Goal: Task Accomplishment & Management: Complete application form

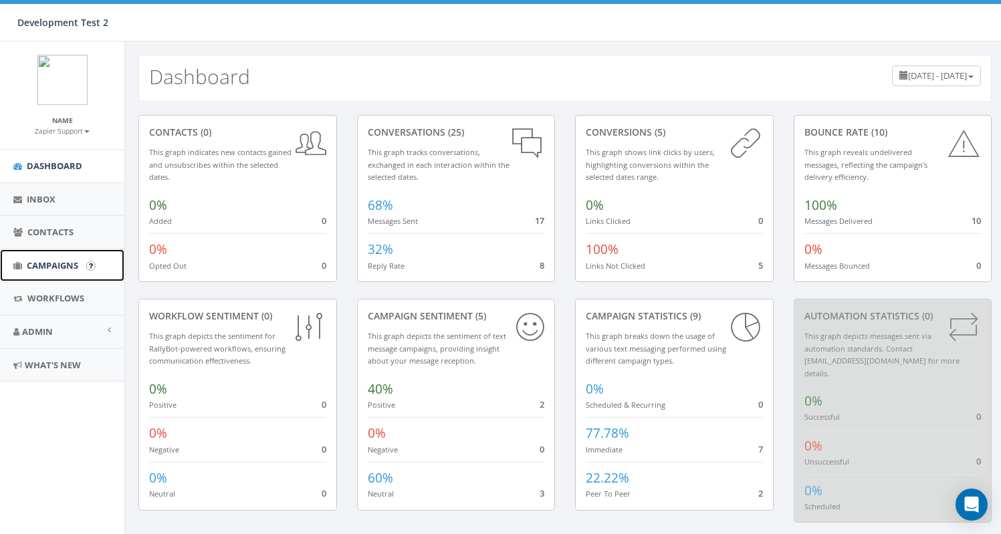
click at [42, 270] on span "Campaigns" at bounding box center [52, 265] width 51 height 12
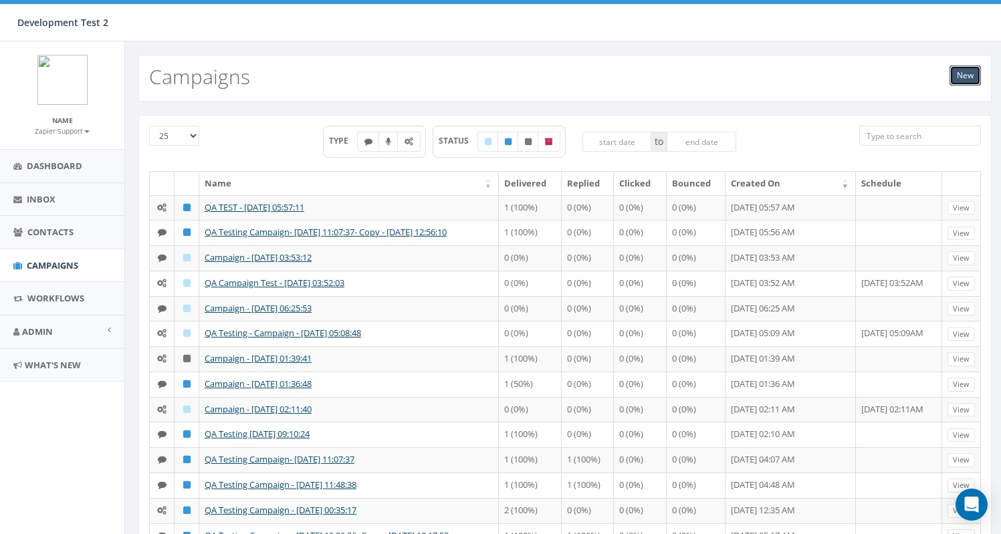
click at [977, 72] on link "New" at bounding box center [964, 76] width 31 height 20
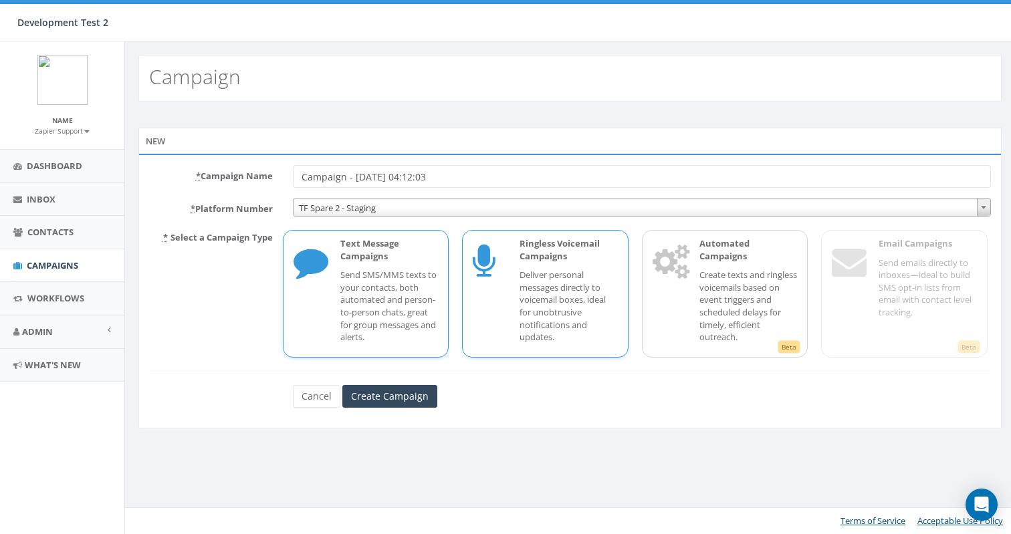
click at [516, 313] on div "Ringless Voicemail Campaigns Deliver personal messages directly to voicemail bo…" at bounding box center [562, 293] width 112 height 113
click at [415, 393] on input "Create Campaign" at bounding box center [389, 396] width 95 height 23
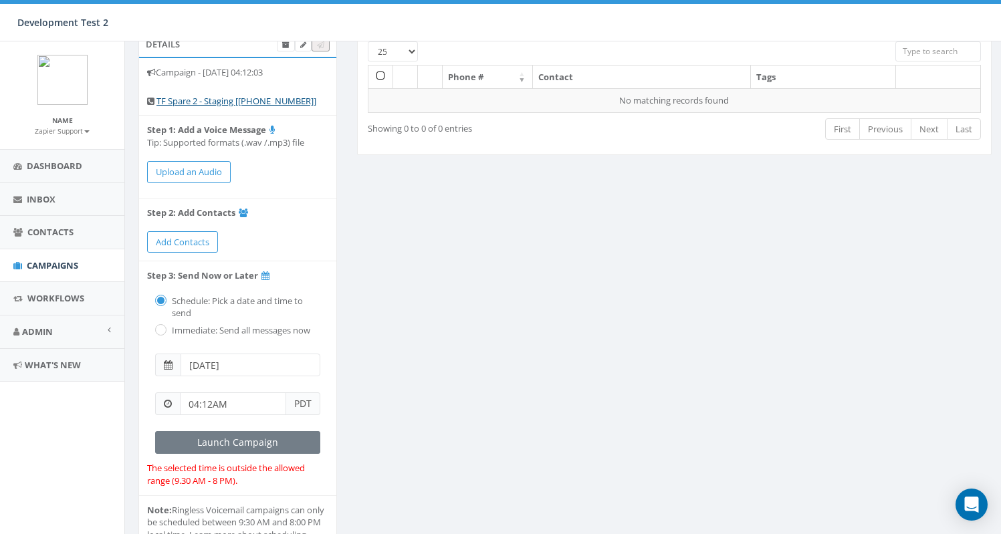
scroll to position [75, 0]
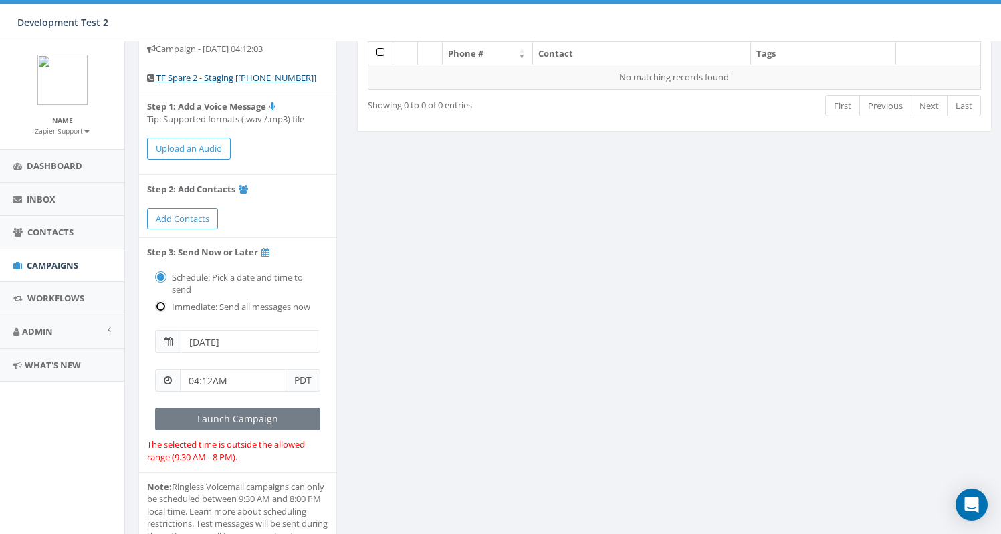
click at [158, 305] on input "radio" at bounding box center [159, 307] width 9 height 9
radio input "true"
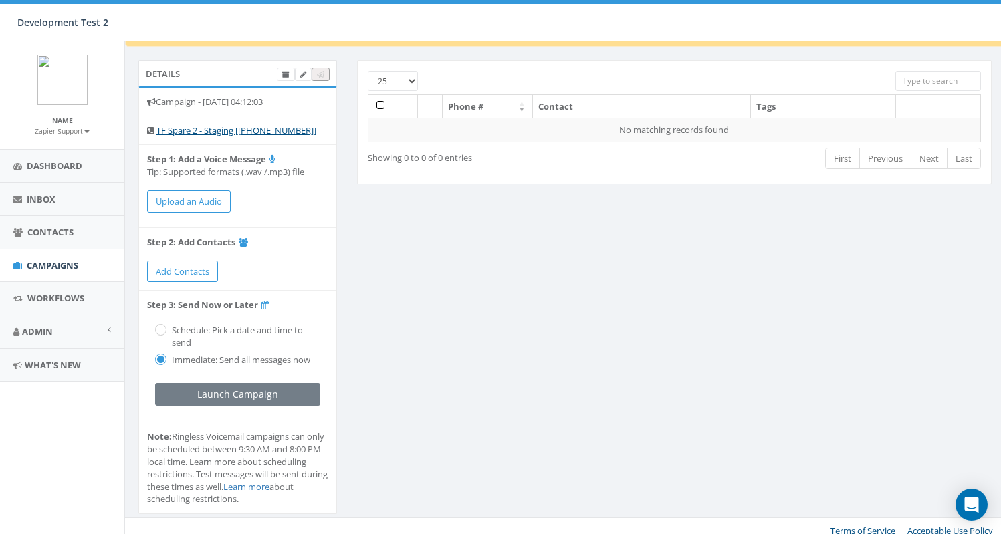
scroll to position [32, 0]
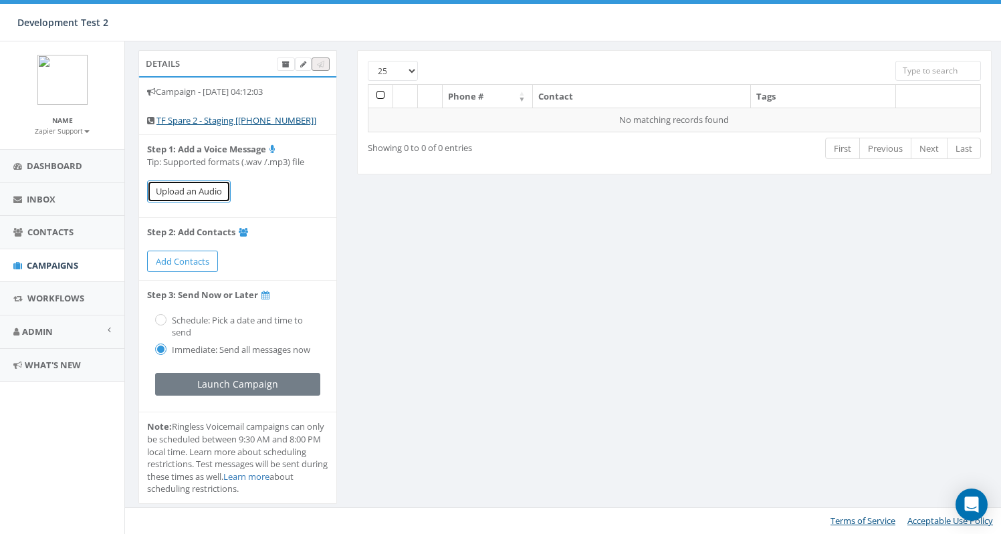
click at [206, 193] on button "Upload an Audio" at bounding box center [189, 191] width 84 height 22
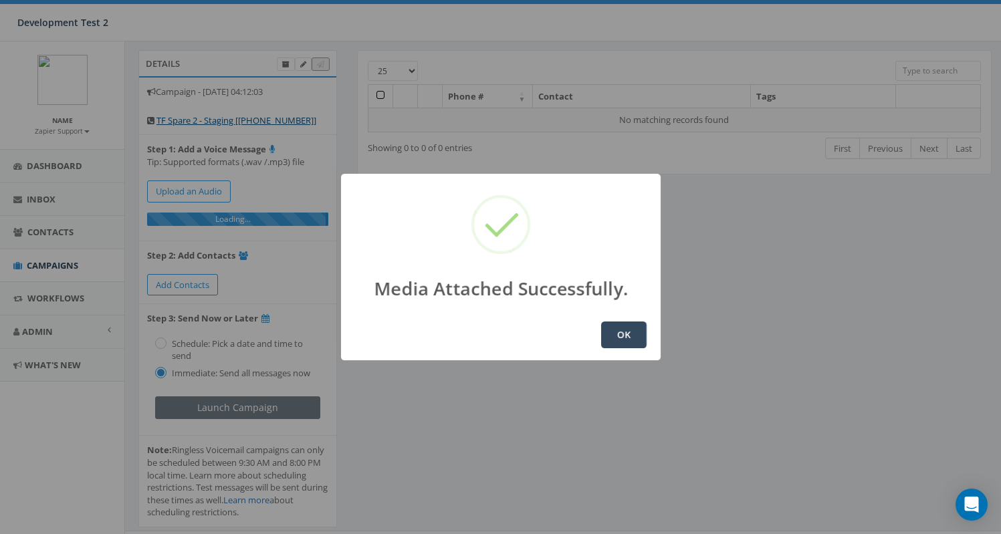
click at [629, 331] on button "OK" at bounding box center [623, 334] width 45 height 27
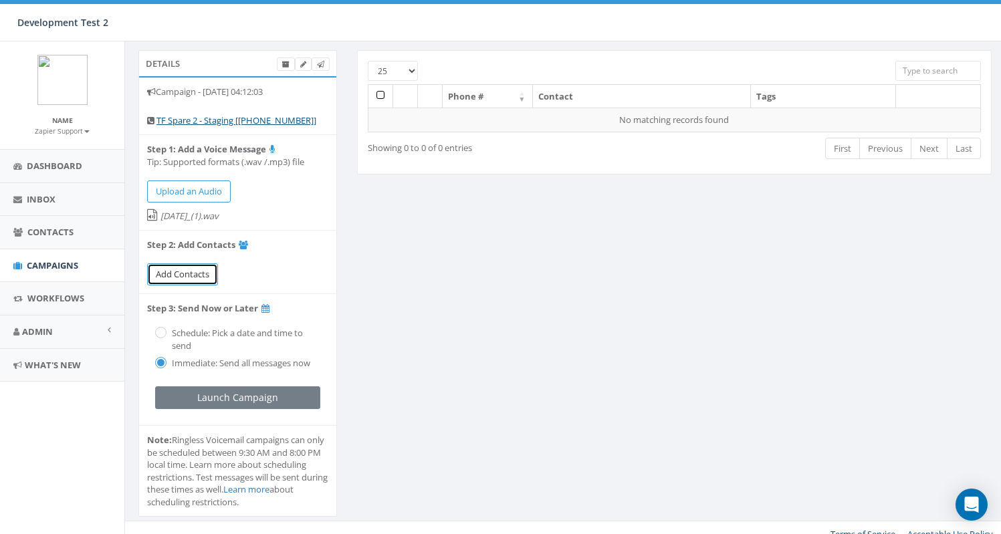
click at [178, 277] on span "Add Contacts" at bounding box center [182, 274] width 53 height 12
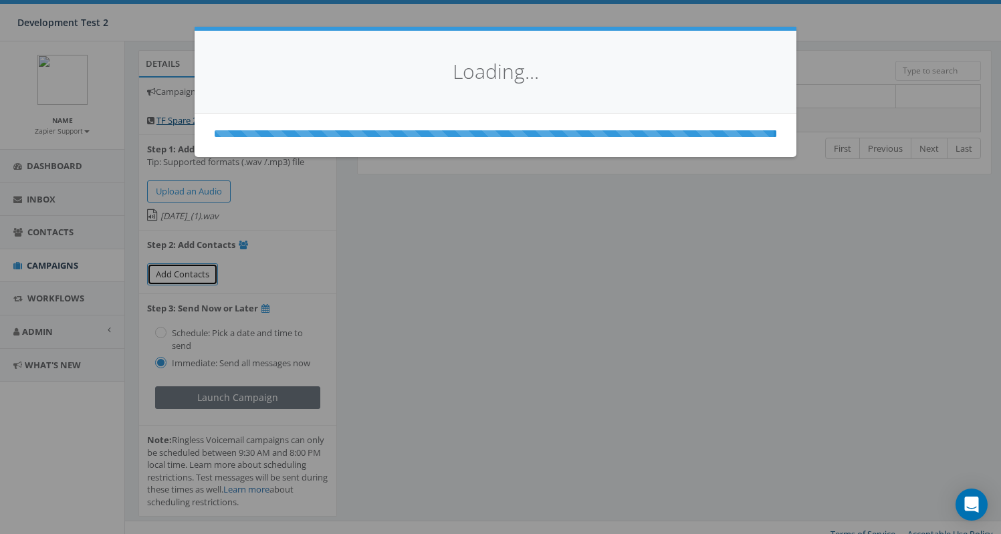
select select
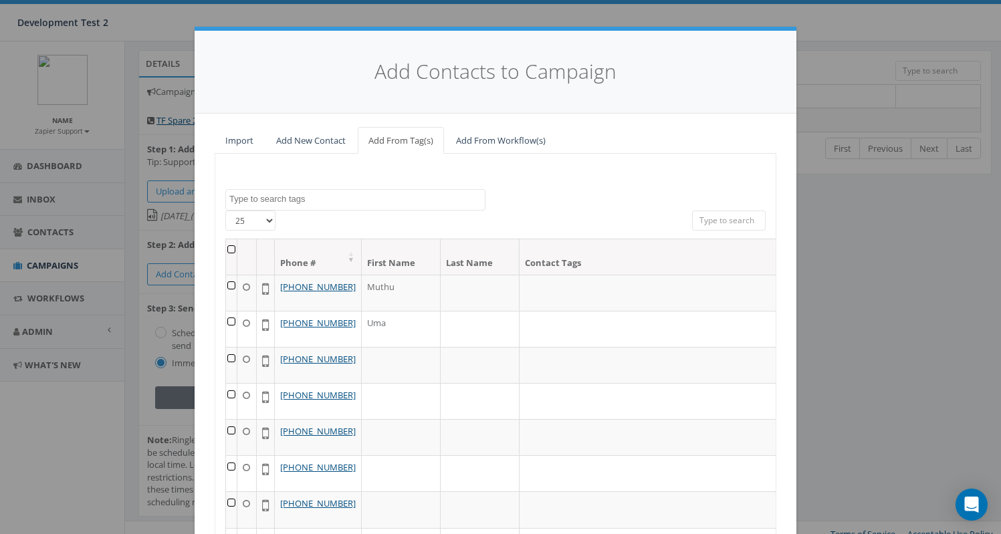
click at [732, 223] on input "search" at bounding box center [729, 221] width 74 height 20
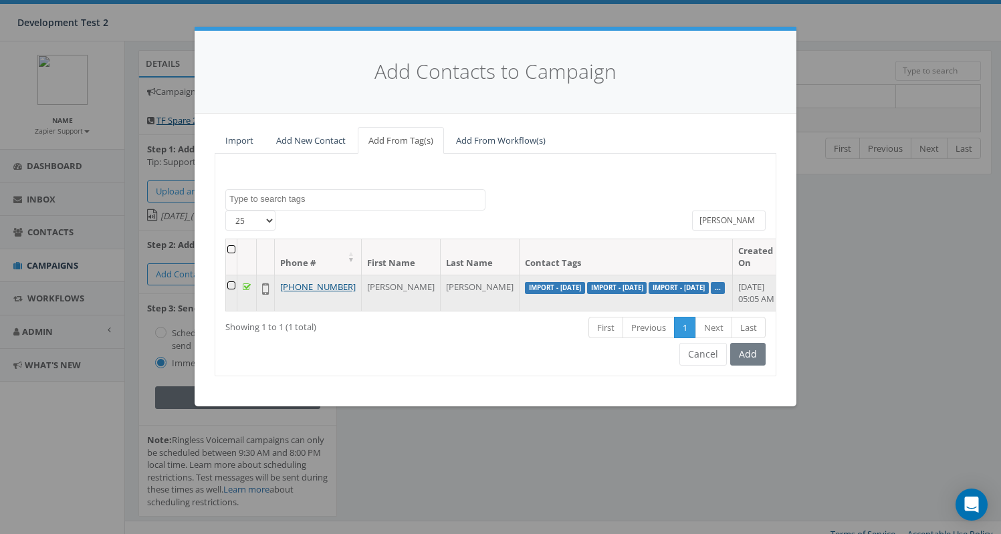
type input "vick"
click at [237, 284] on td at bounding box center [231, 293] width 11 height 36
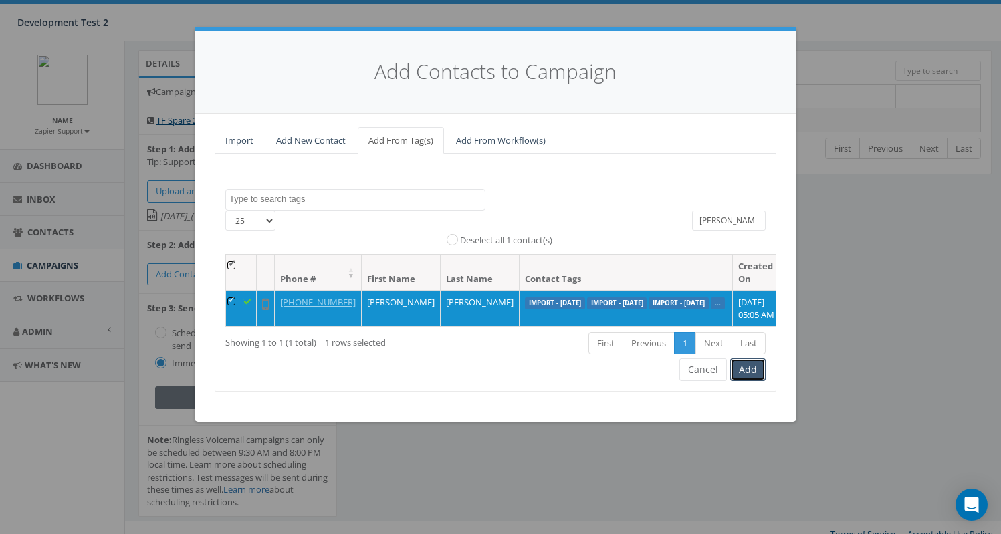
click at [748, 381] on button "Add" at bounding box center [747, 369] width 35 height 23
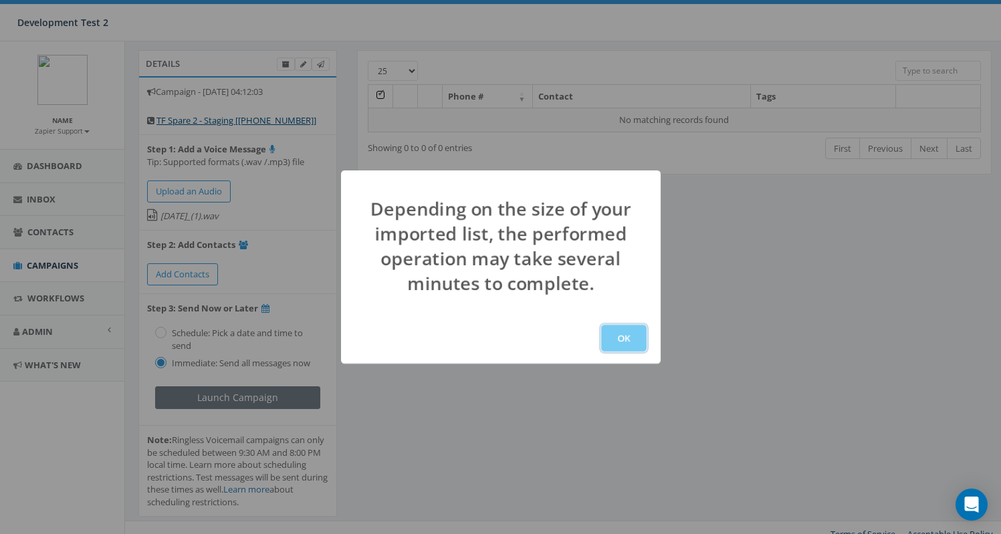
click at [633, 337] on button "OK" at bounding box center [623, 338] width 45 height 27
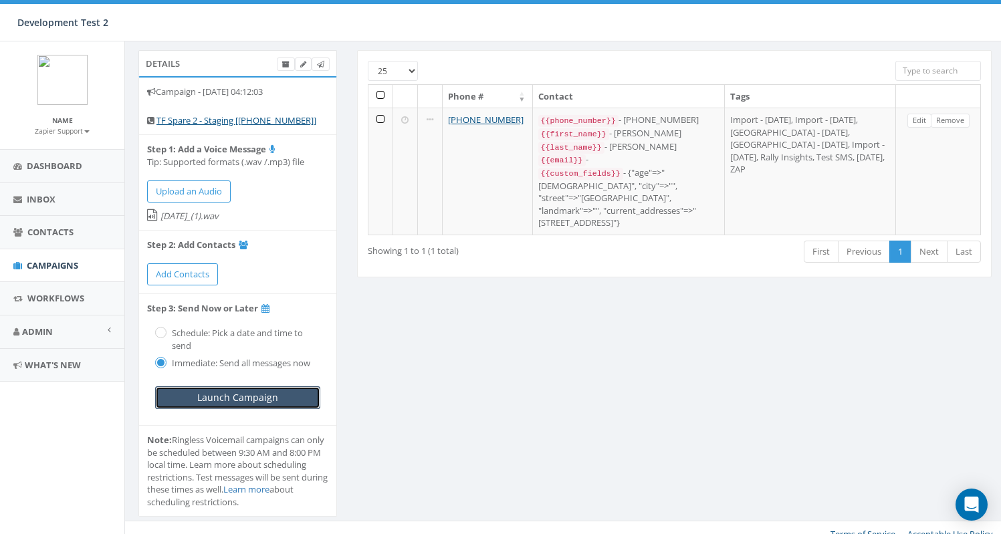
click at [253, 399] on input "Launch Campaign" at bounding box center [237, 397] width 165 height 23
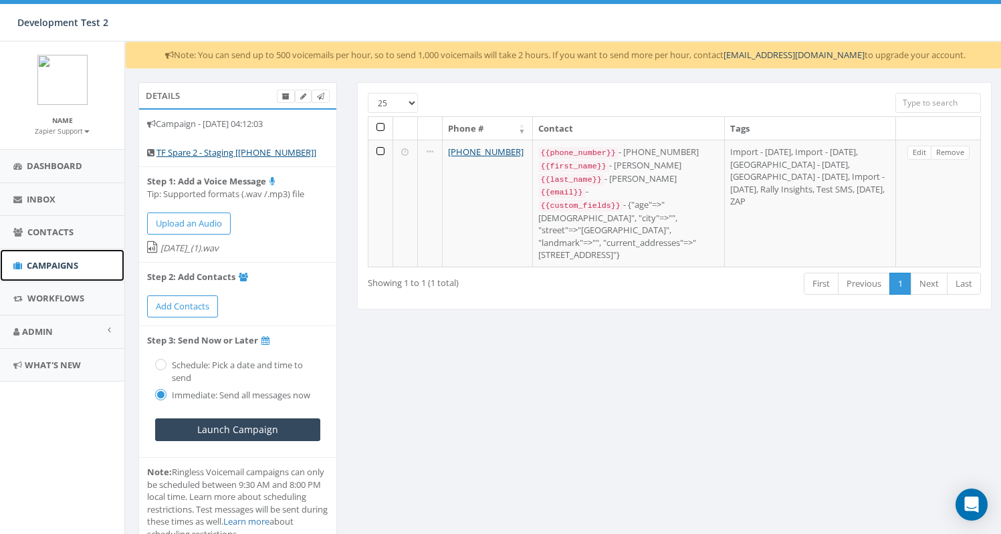
click at [61, 260] on span "Campaigns" at bounding box center [52, 265] width 51 height 12
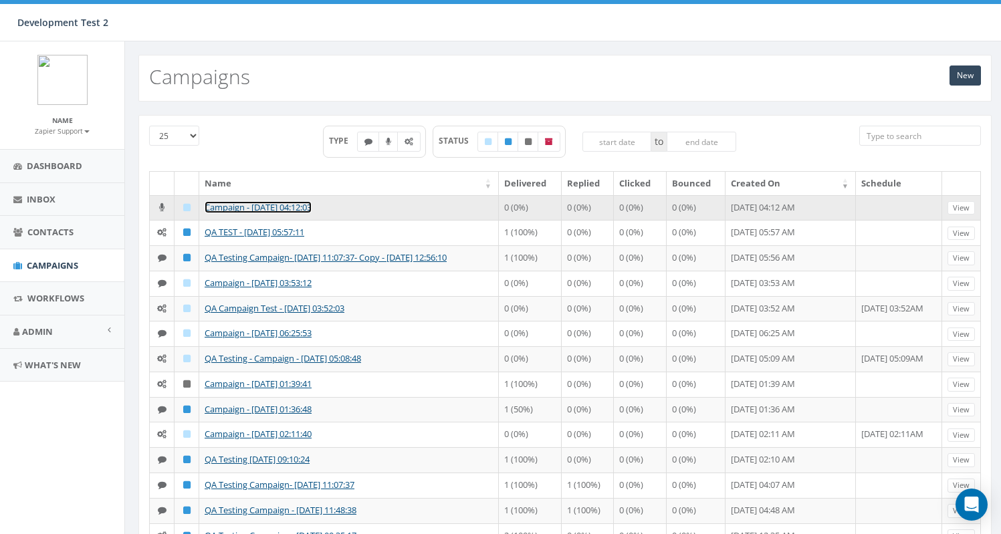
click at [251, 206] on link "Campaign - [DATE] 04:12:03" at bounding box center [258, 207] width 107 height 12
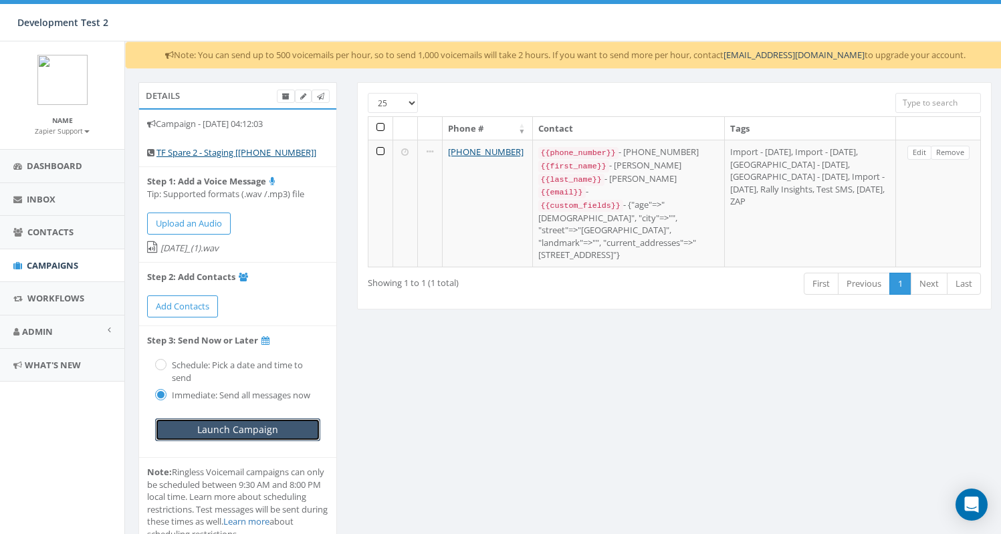
click at [221, 426] on input "Launch Campaign" at bounding box center [237, 429] width 165 height 23
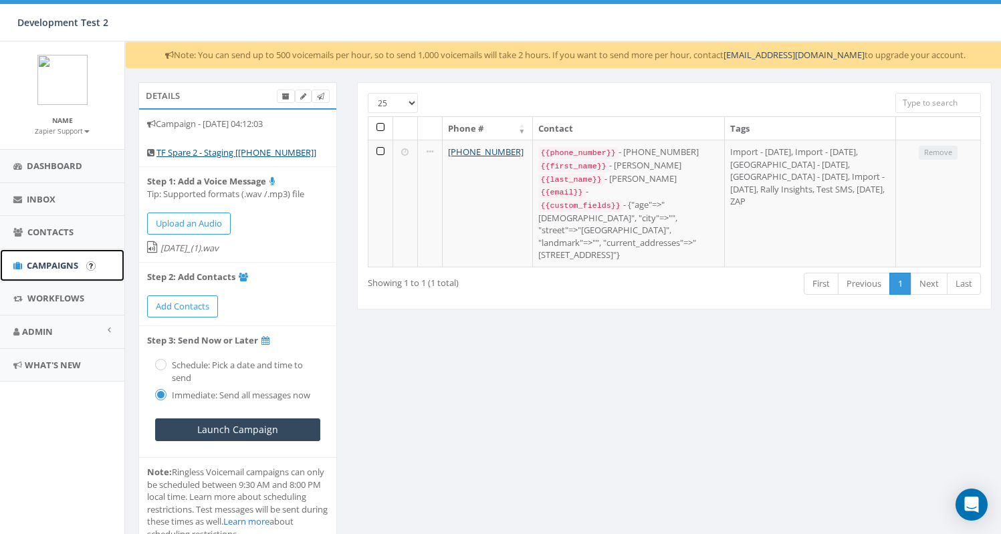
click at [44, 263] on span "Campaigns" at bounding box center [52, 265] width 51 height 12
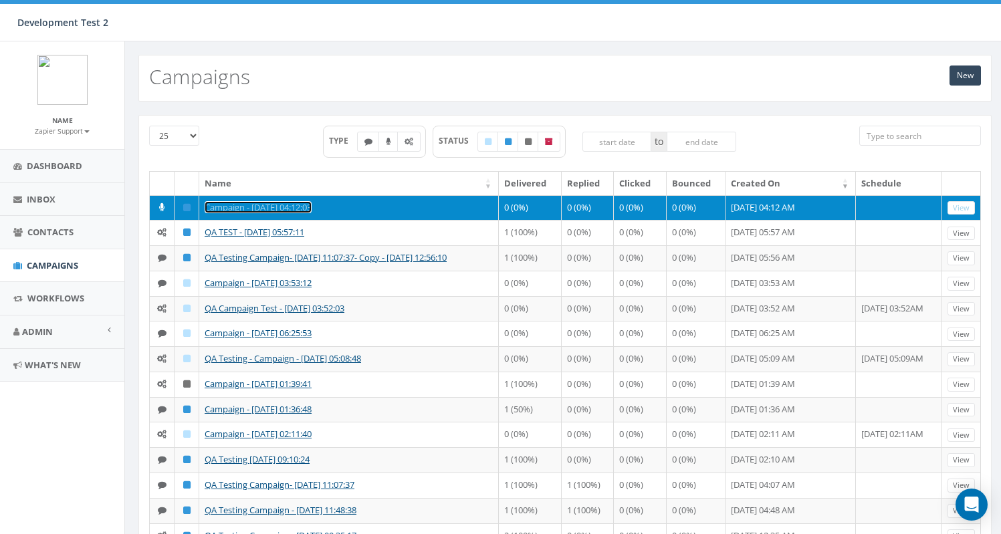
click at [307, 205] on link "Campaign - [DATE] 04:12:03" at bounding box center [258, 207] width 107 height 12
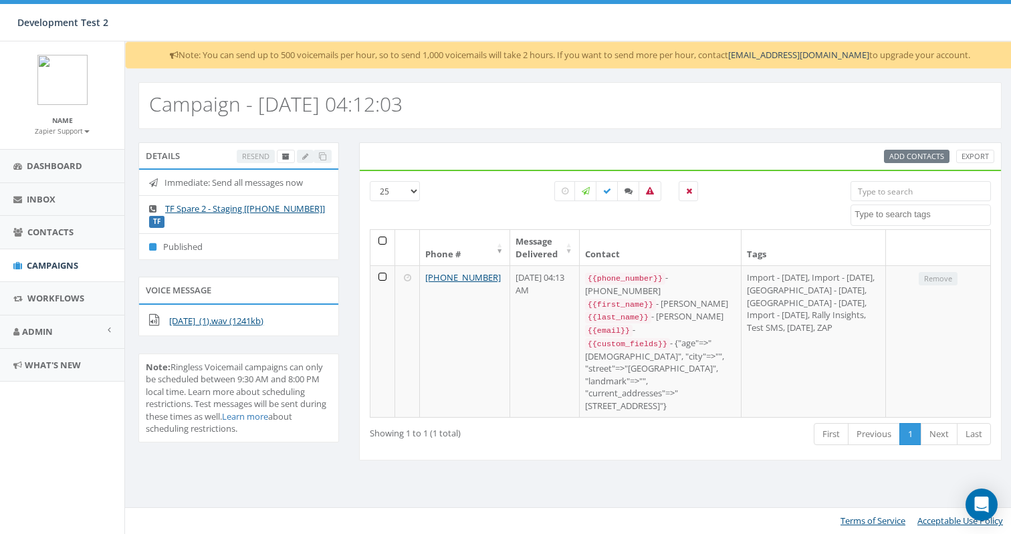
click at [494, 483] on div "Note: You can send up to 500 voicemails per hour, so to send 1,000 voicemails w…" at bounding box center [569, 287] width 890 height 493
click at [55, 257] on link "Campaigns" at bounding box center [62, 265] width 124 height 33
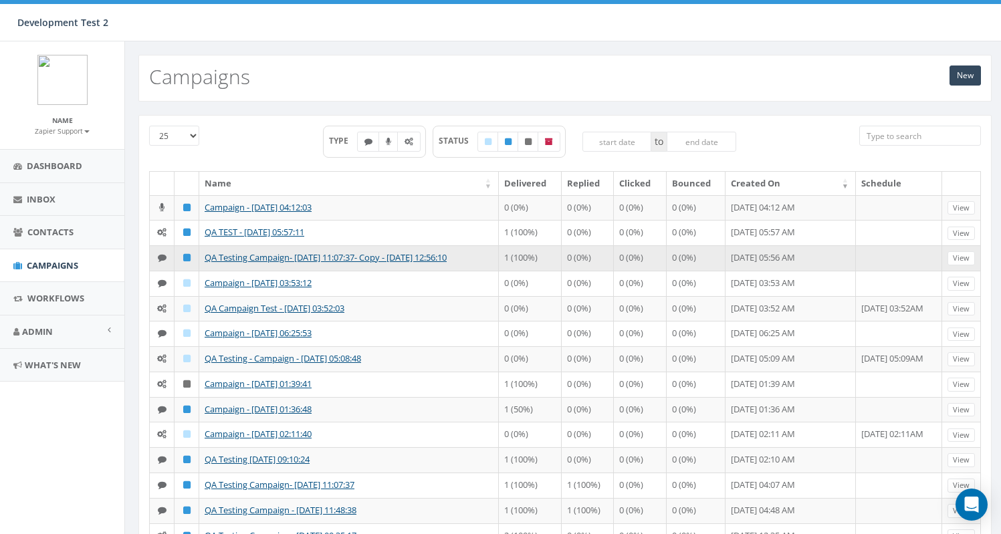
click at [904, 257] on td at bounding box center [899, 257] width 86 height 25
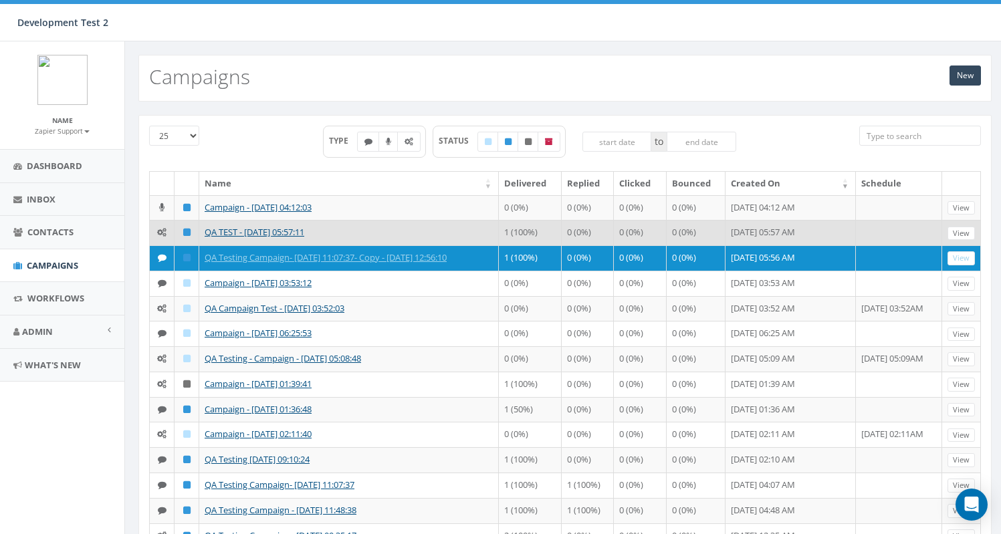
click at [902, 240] on td at bounding box center [899, 232] width 86 height 25
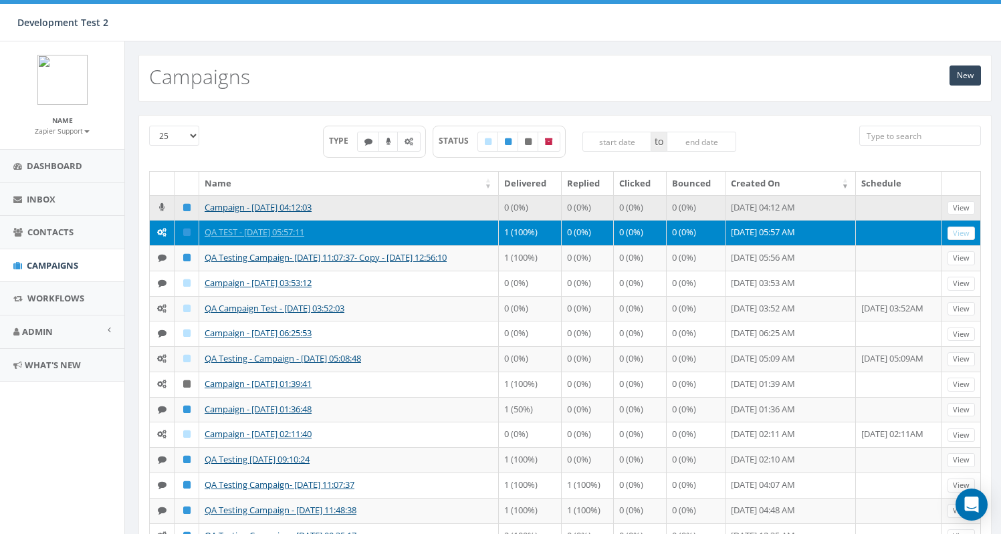
click at [897, 215] on td at bounding box center [899, 207] width 86 height 25
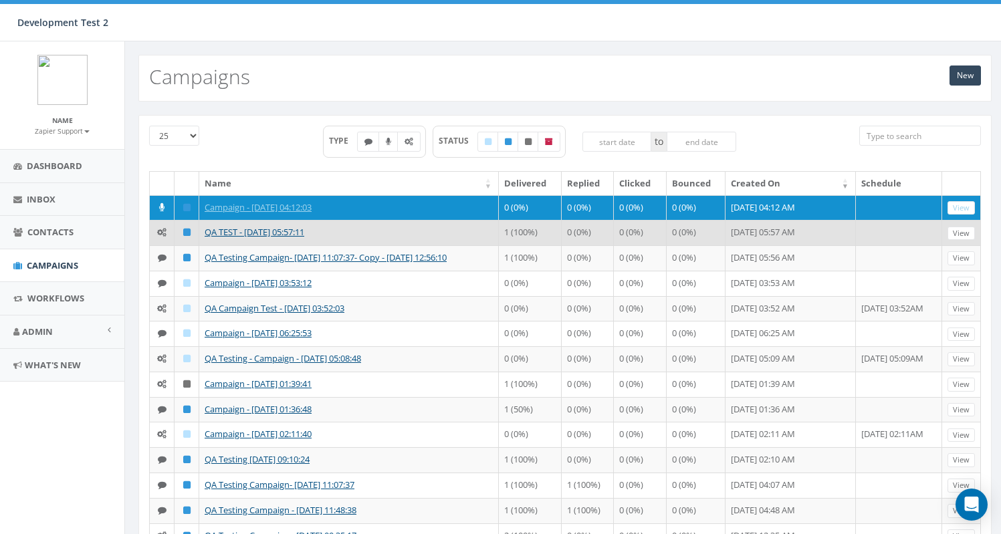
click at [890, 232] on td at bounding box center [899, 232] width 86 height 25
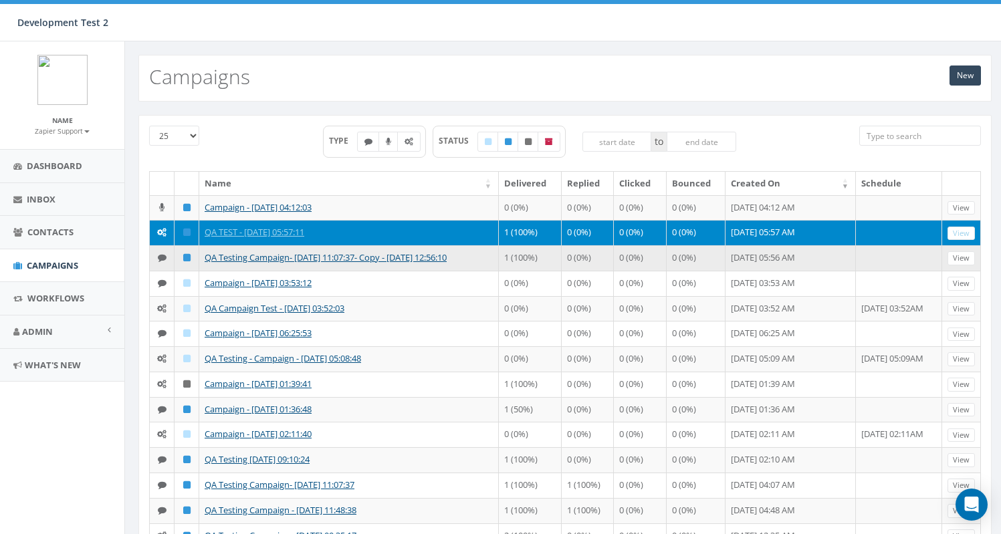
click at [883, 263] on td at bounding box center [899, 257] width 86 height 25
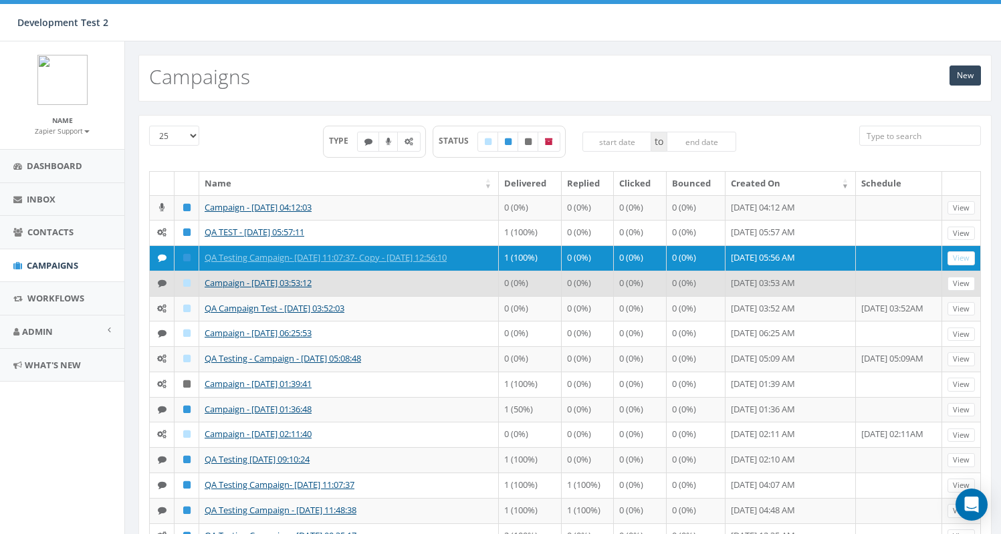
click at [877, 289] on td at bounding box center [899, 283] width 86 height 25
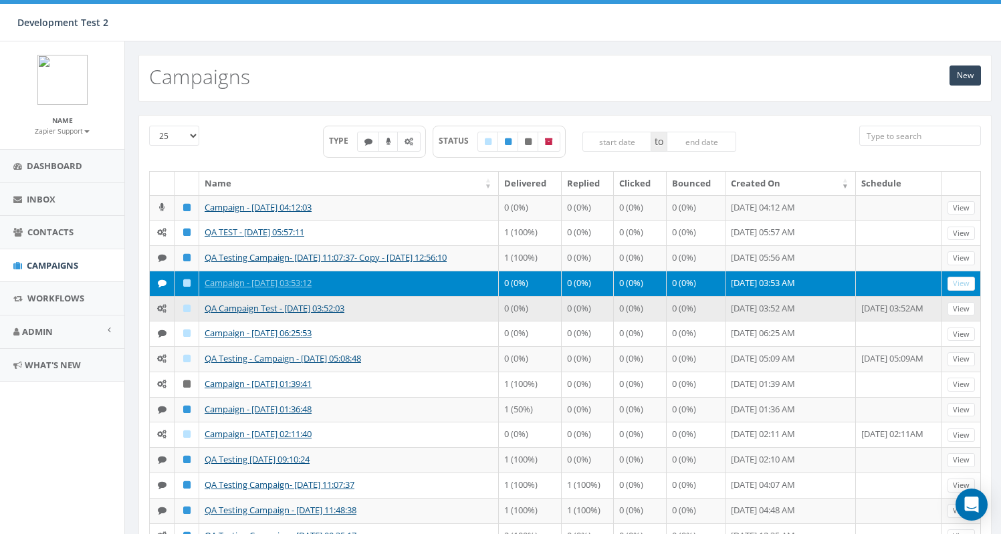
click at [877, 313] on td "[DATE] 03:52AM" at bounding box center [899, 308] width 86 height 25
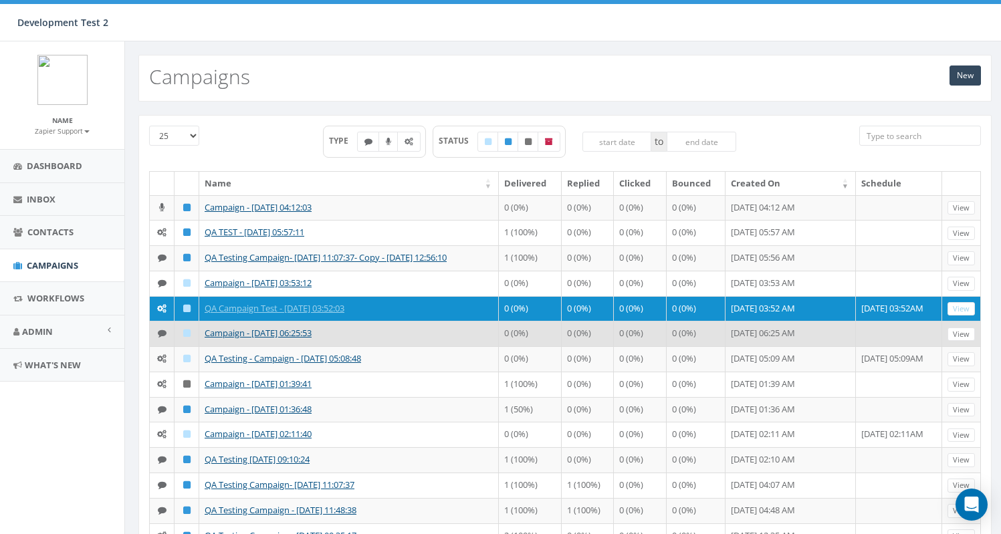
click at [878, 328] on td at bounding box center [899, 333] width 86 height 25
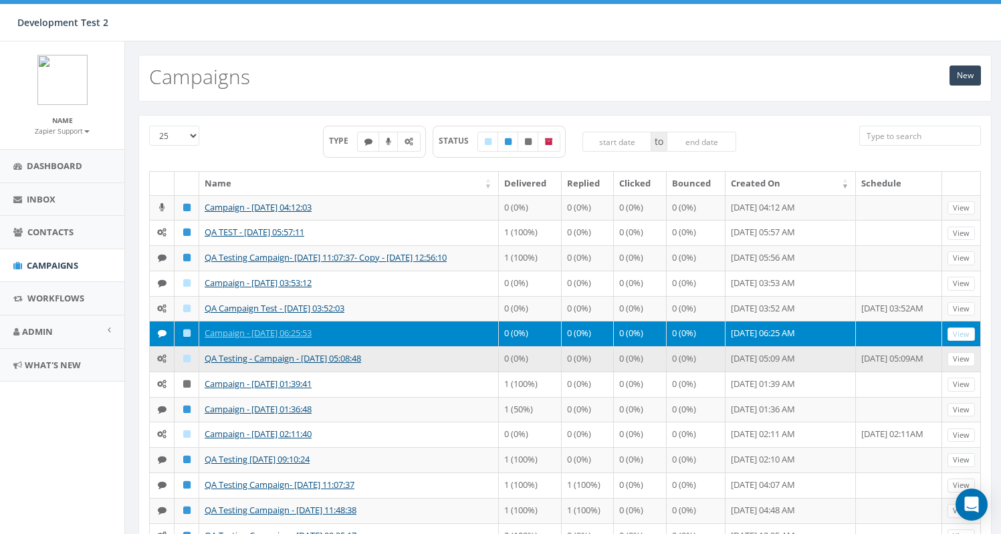
click at [874, 356] on td "[DATE] 05:09AM" at bounding box center [899, 358] width 86 height 25
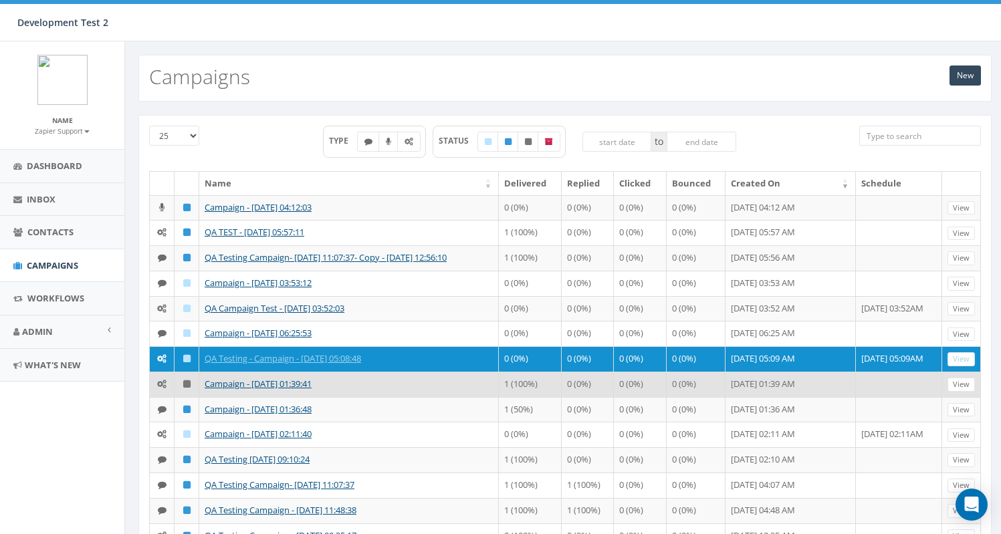
click at [872, 385] on td at bounding box center [899, 384] width 86 height 25
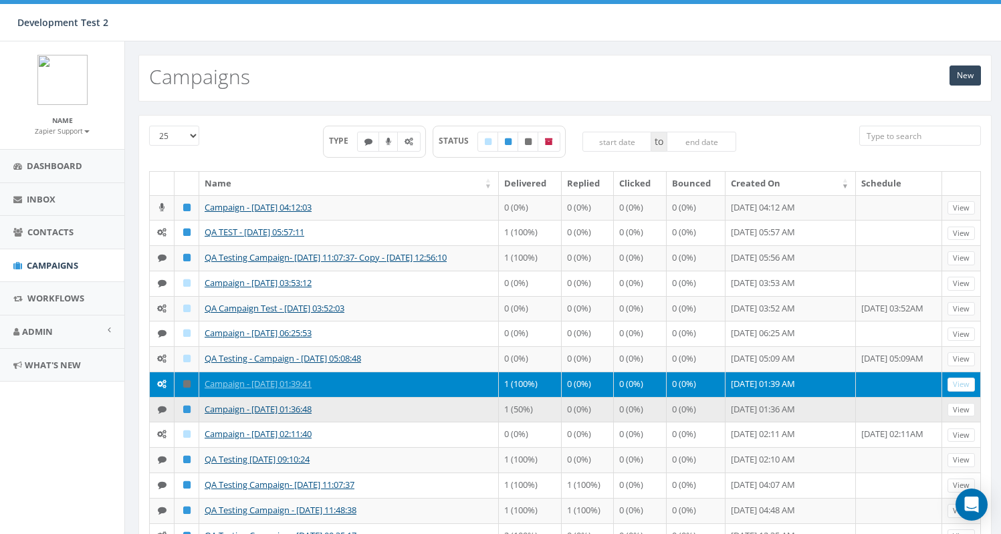
click at [868, 399] on td at bounding box center [899, 409] width 86 height 25
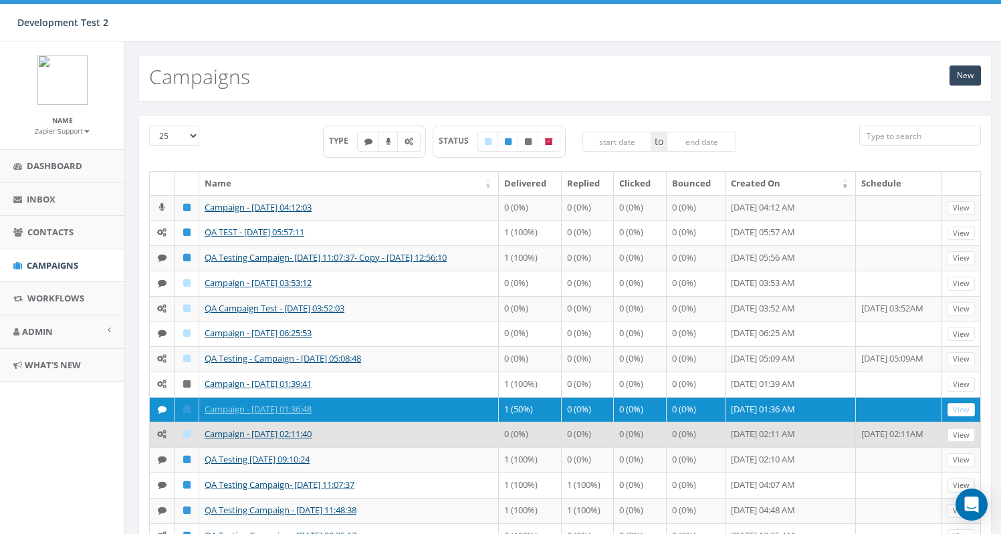
click at [871, 431] on td "[DATE] 02:11AM" at bounding box center [899, 434] width 86 height 25
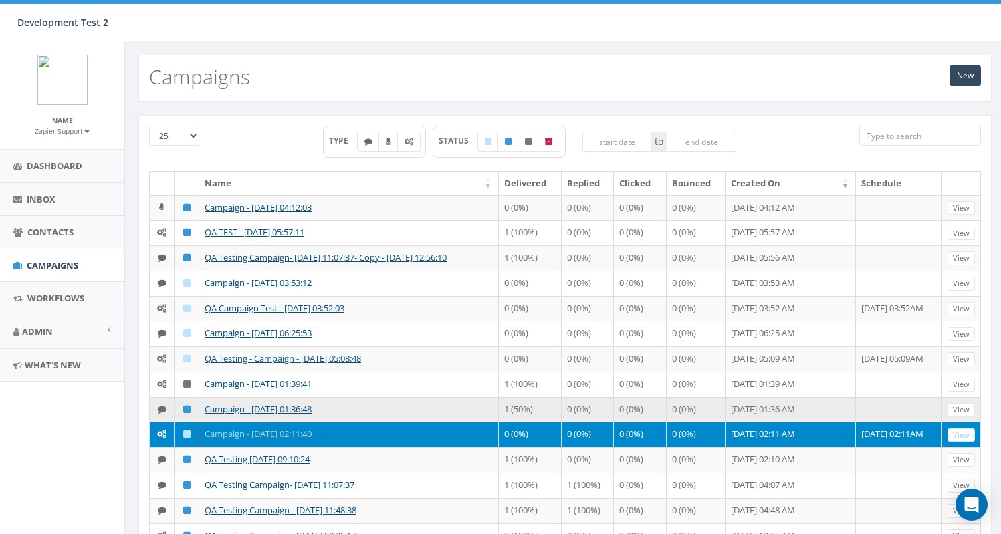
click at [870, 410] on td at bounding box center [899, 409] width 86 height 25
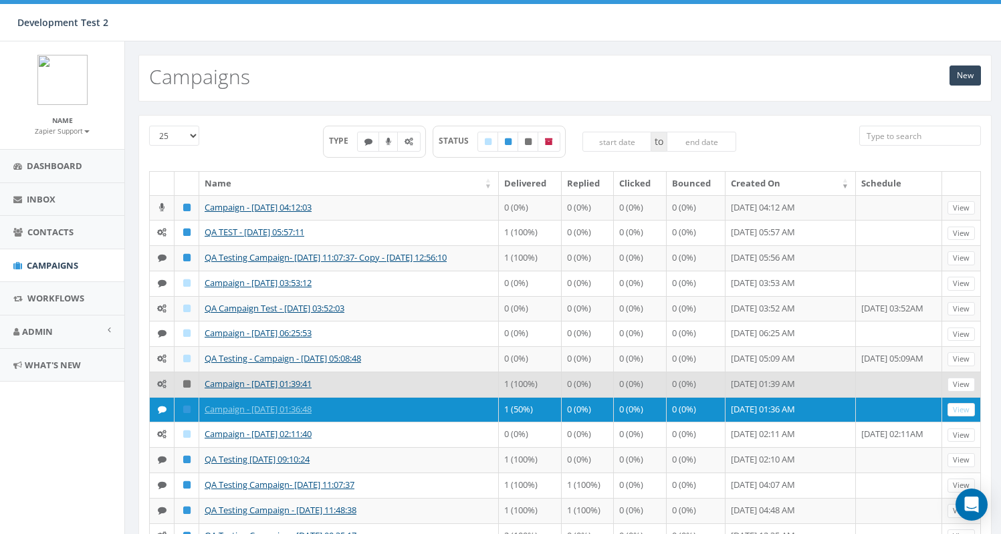
click at [872, 386] on td at bounding box center [899, 384] width 86 height 25
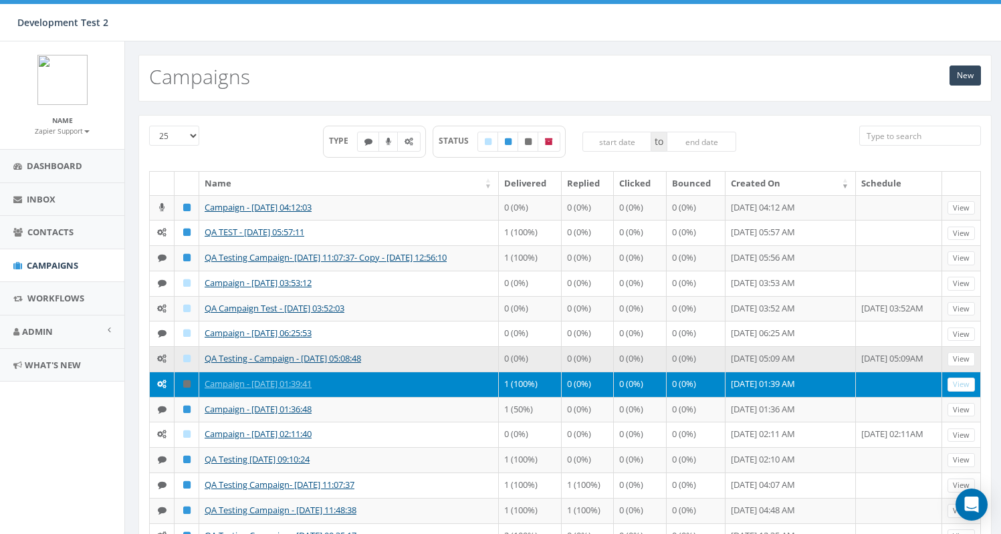
click at [870, 353] on td "[DATE] 05:09AM" at bounding box center [899, 358] width 86 height 25
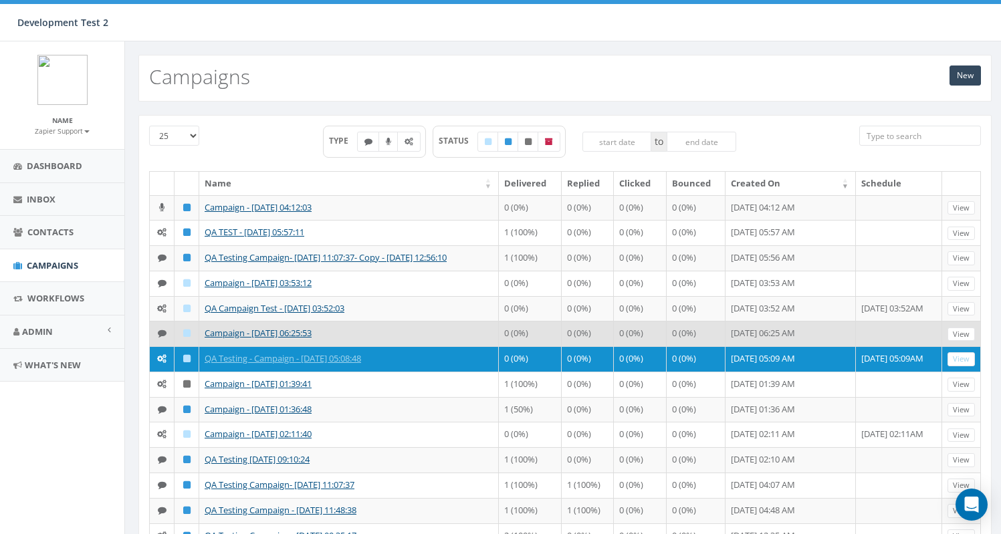
click at [873, 339] on td at bounding box center [899, 333] width 86 height 25
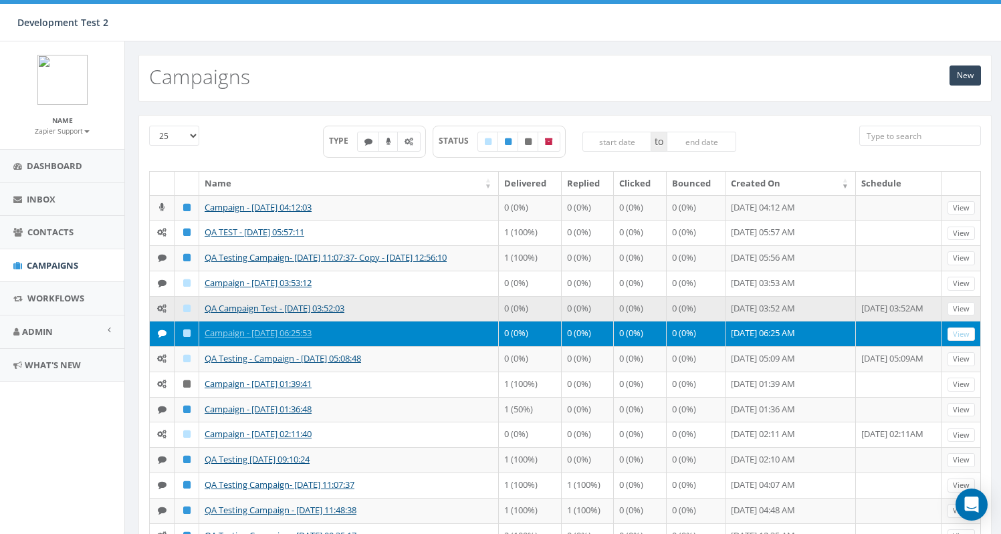
click at [875, 309] on td "[DATE] 03:52AM" at bounding box center [899, 308] width 86 height 25
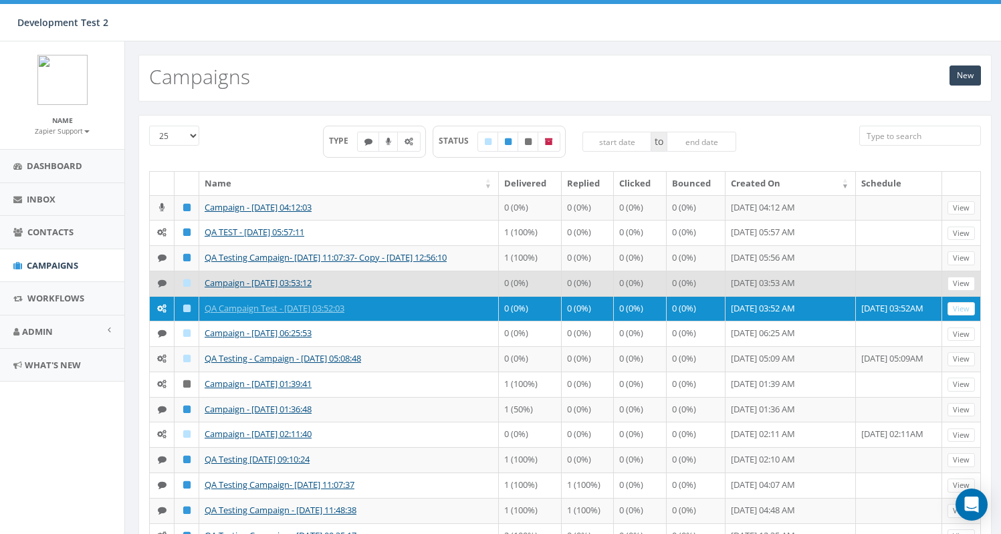
click at [878, 279] on td at bounding box center [899, 283] width 86 height 25
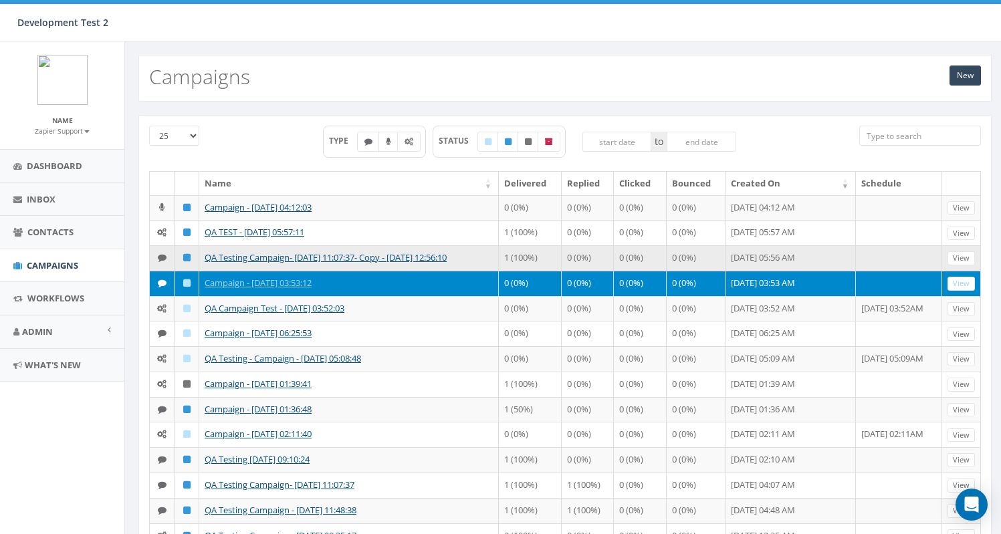
click at [878, 264] on td at bounding box center [899, 257] width 86 height 25
